Goal: Task Accomplishment & Management: Complete application form

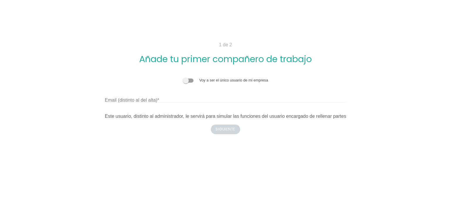
click at [109, 98] on label "Email (distinto al del alta)" at bounding box center [132, 100] width 54 height 7
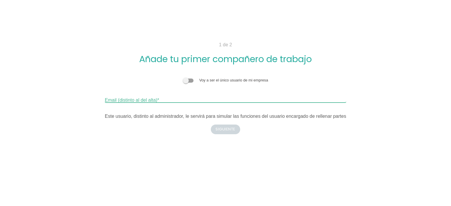
click at [109, 98] on input "Email (distinto al del alta)" at bounding box center [225, 97] width 241 height 9
paste input "robinson.navarro@in"
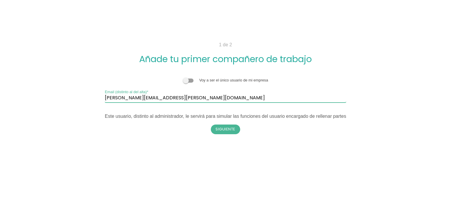
type input "robinson.navarro@ingenitra.cl"
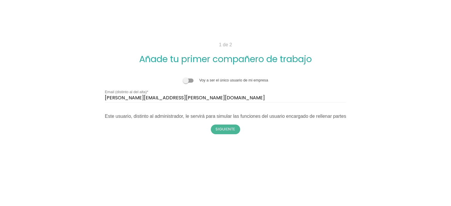
click at [170, 126] on div "1 de 2 Añade tu primer compañero de trabajo Voy a ser el único usuario de mi em…" at bounding box center [224, 87] width 315 height 93
click at [226, 131] on button "Siguiente" at bounding box center [225, 129] width 29 height 9
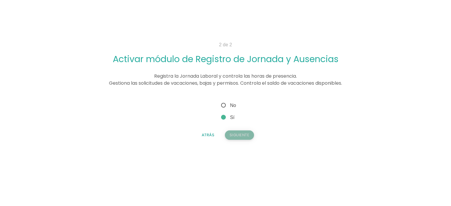
click at [239, 134] on button "Siguiente" at bounding box center [239, 135] width 29 height 9
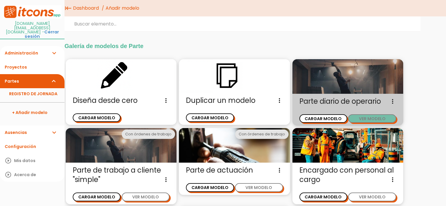
click at [363, 118] on button "VER MODELO" at bounding box center [372, 118] width 48 height 9
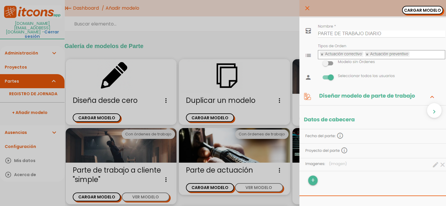
click at [304, 9] on icon "close" at bounding box center [307, 8] width 7 height 16
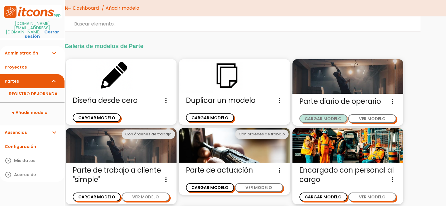
click at [322, 119] on button "CARGAR MODELO" at bounding box center [324, 118] width 48 height 9
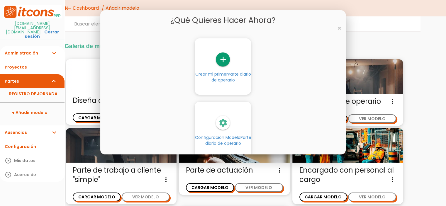
click at [224, 124] on icon "settings" at bounding box center [223, 123] width 14 height 14
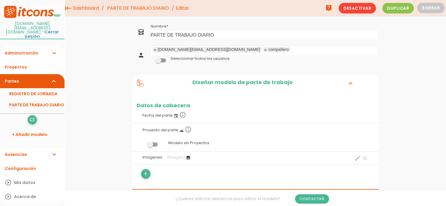
click at [181, 9] on span "Editar" at bounding box center [182, 8] width 13 height 7
click at [178, 10] on span "Editar" at bounding box center [182, 8] width 13 height 7
click at [135, 6] on link "PARTE DE TRABAJO DIARIO" at bounding box center [138, 8] width 65 height 16
